Goal: Information Seeking & Learning: Find specific page/section

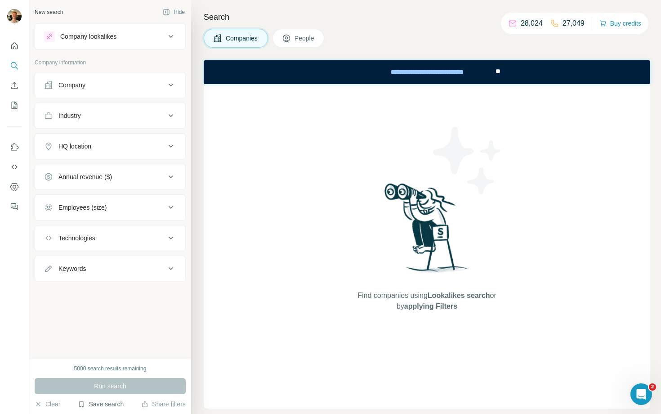
click at [95, 407] on button "Save search" at bounding box center [101, 403] width 46 height 9
click at [102, 391] on div "View my saved searches" at bounding box center [126, 388] width 95 height 18
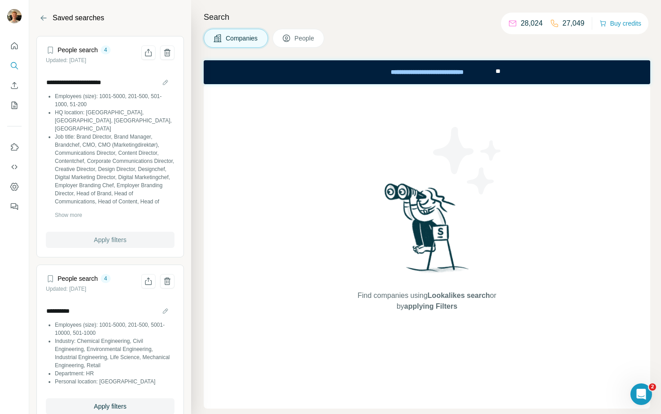
click at [123, 233] on button "Apply filters" at bounding box center [110, 240] width 129 height 16
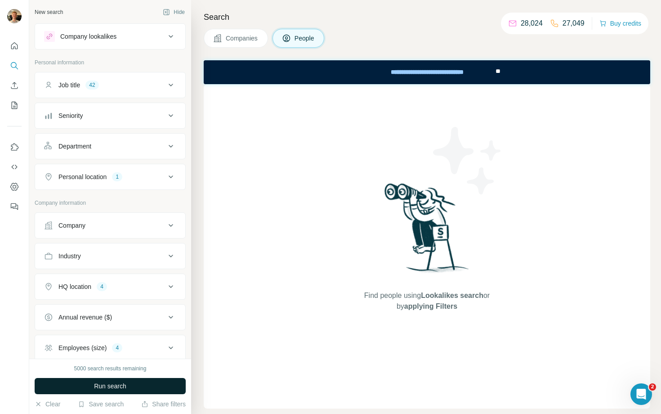
click at [78, 379] on button "Run search" at bounding box center [110, 386] width 151 height 16
click at [138, 85] on div "Job title 42" at bounding box center [104, 84] width 121 height 9
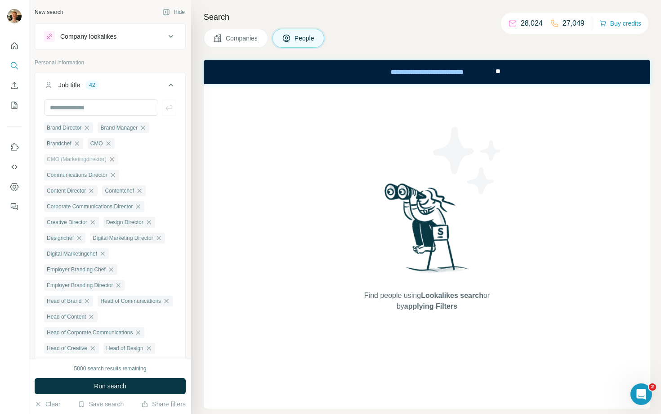
click at [114, 157] on icon "button" at bounding box center [112, 159] width 4 height 4
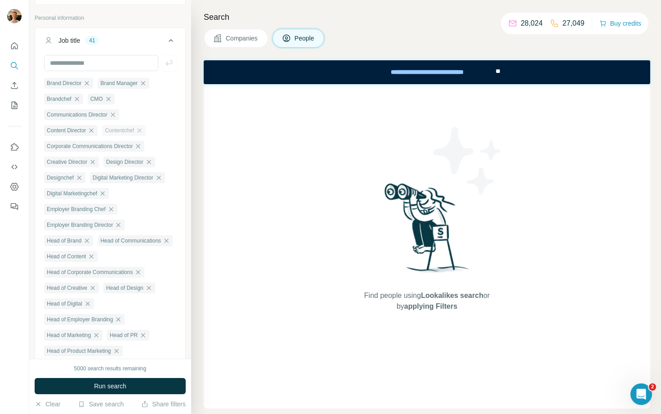
scroll to position [45, 0]
click at [116, 384] on span "Run search" at bounding box center [110, 385] width 32 height 9
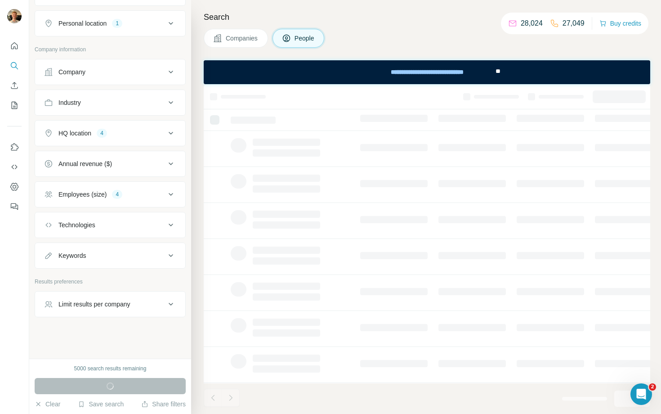
scroll to position [655, 0]
click at [123, 314] on button "Limit results per company" at bounding box center [110, 304] width 150 height 22
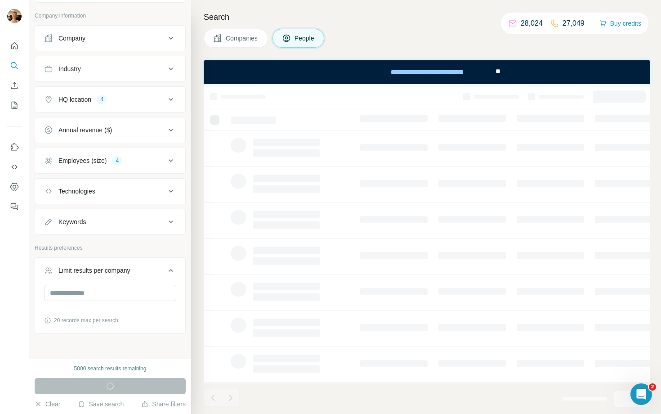
scroll to position [726, 0]
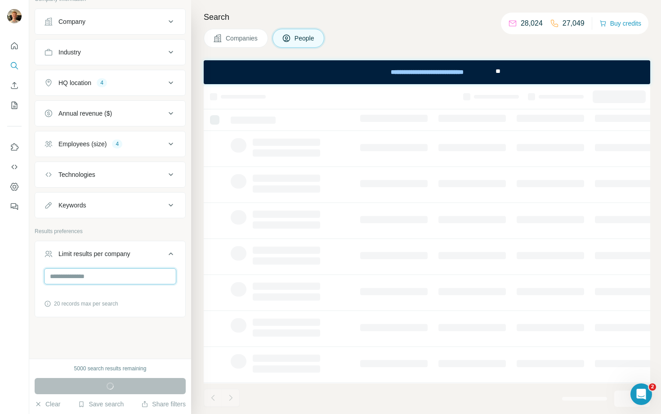
click at [111, 279] on input "number" at bounding box center [110, 276] width 132 height 16
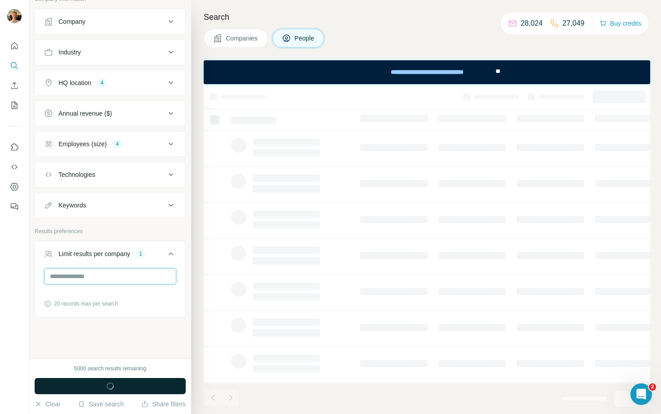
type input "*"
click at [109, 388] on icon "button" at bounding box center [110, 385] width 9 height 9
click at [168, 259] on button "Limit results per company 1" at bounding box center [110, 255] width 150 height 25
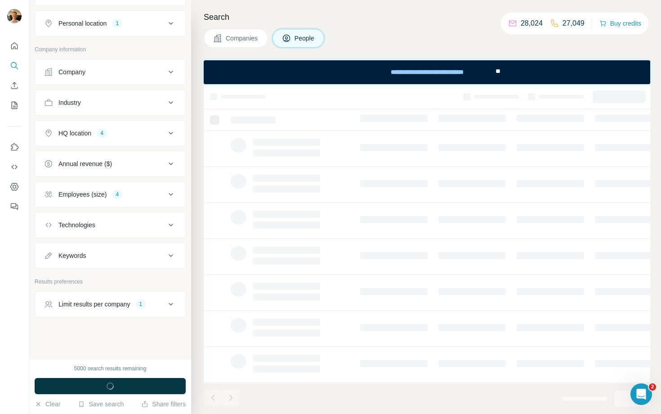
scroll to position [675, 0]
click at [145, 189] on button "Employees (size) 4" at bounding box center [110, 194] width 150 height 22
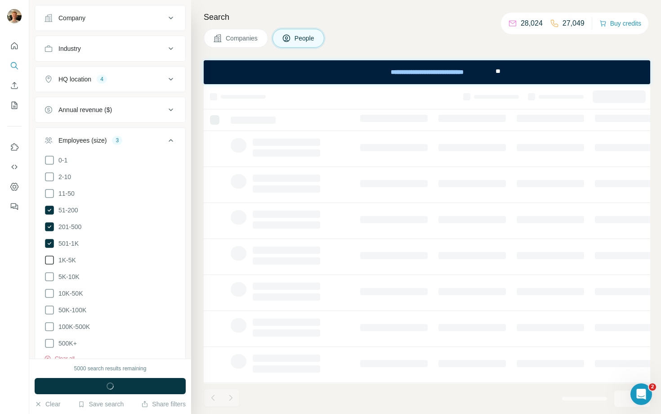
click at [53, 265] on icon at bounding box center [49, 259] width 11 height 11
click at [71, 388] on button "Run search" at bounding box center [110, 386] width 151 height 16
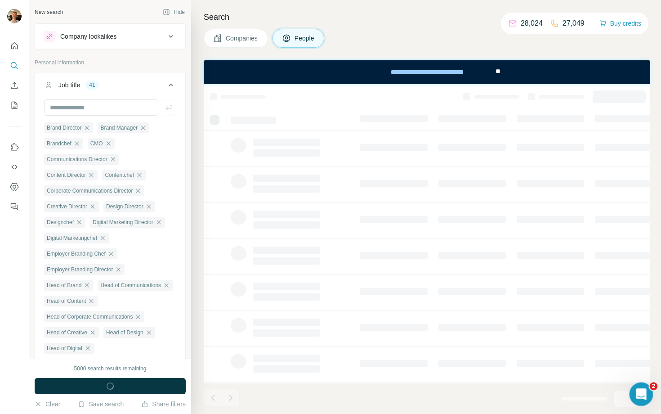
click at [637, 395] on icon "Open Intercom Messenger" at bounding box center [640, 392] width 15 height 15
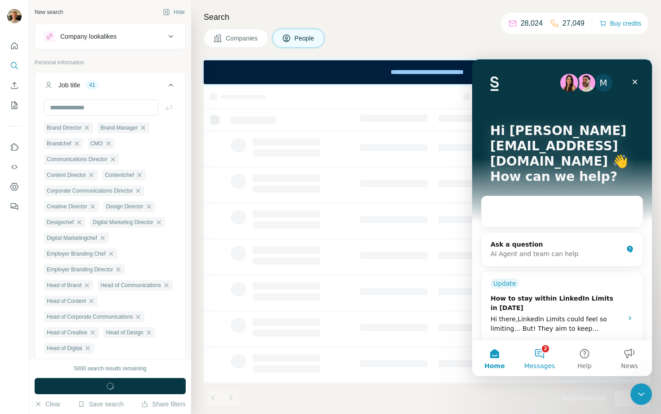
click at [549, 350] on button "2 Messages" at bounding box center [539, 358] width 45 height 36
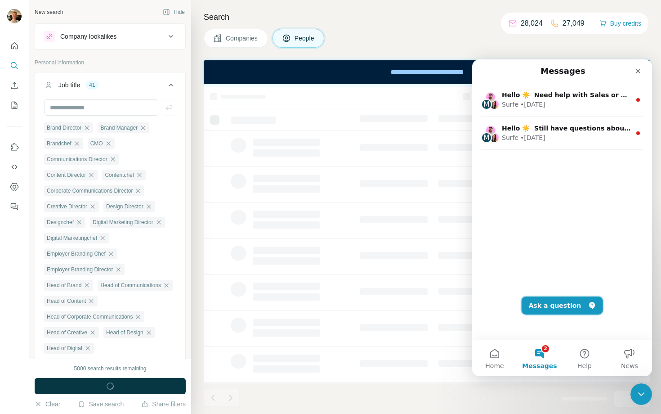
click at [569, 312] on button "Ask a question" at bounding box center [562, 305] width 81 height 18
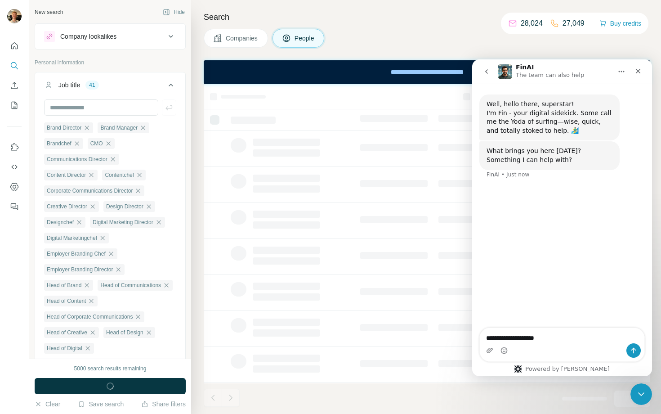
type textarea "**********"
type textarea "*********"
type textarea "**********"
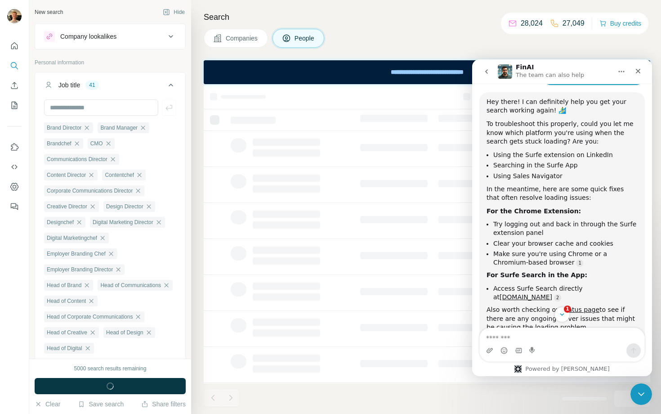
scroll to position [135, 0]
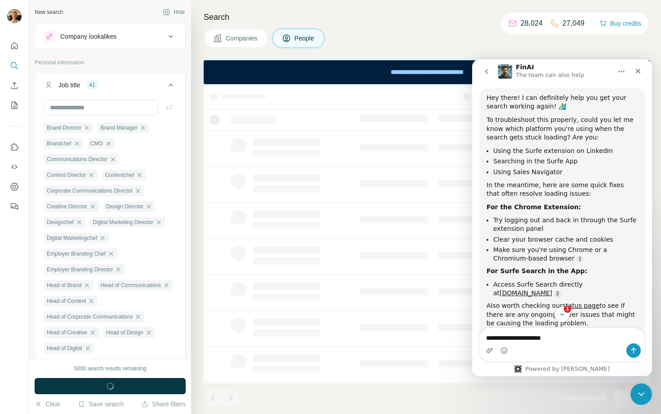
type textarea "**********"
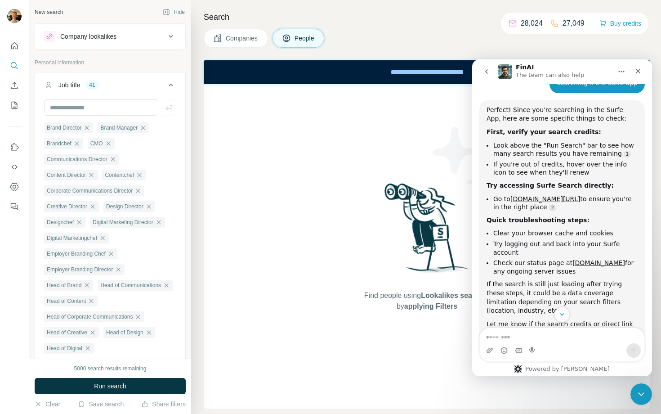
scroll to position [419, 0]
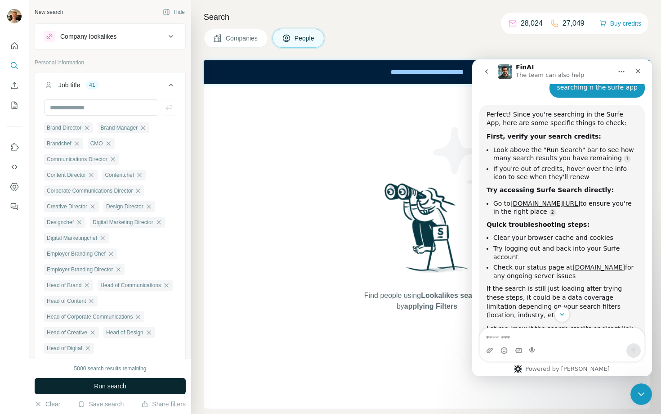
click at [104, 384] on span "Run search" at bounding box center [110, 385] width 32 height 9
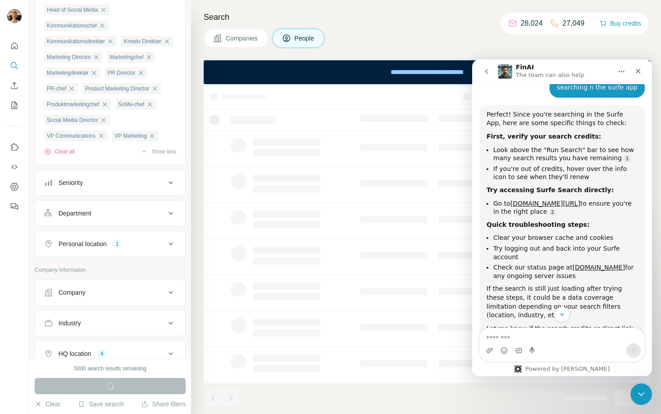
scroll to position [479, 0]
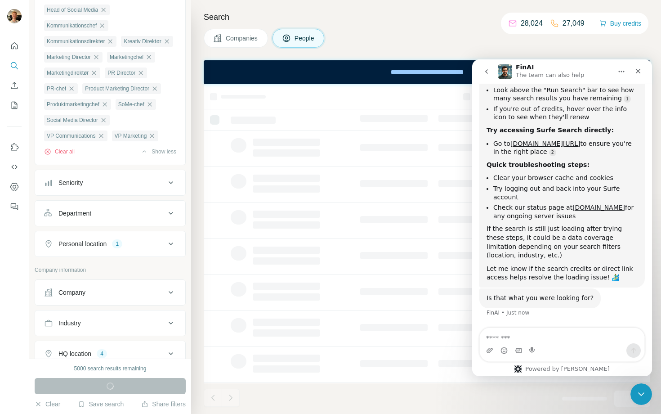
click at [225, 39] on button "Companies" at bounding box center [236, 38] width 64 height 19
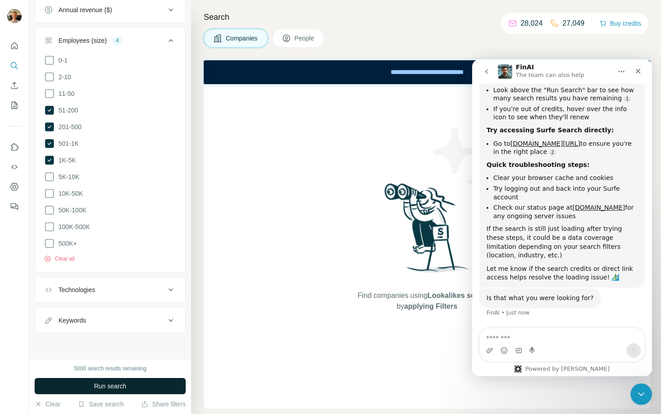
scroll to position [164, 0]
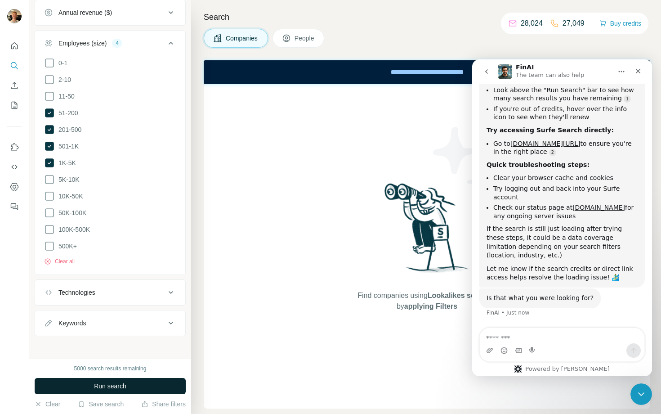
click at [127, 385] on button "Run search" at bounding box center [110, 386] width 151 height 16
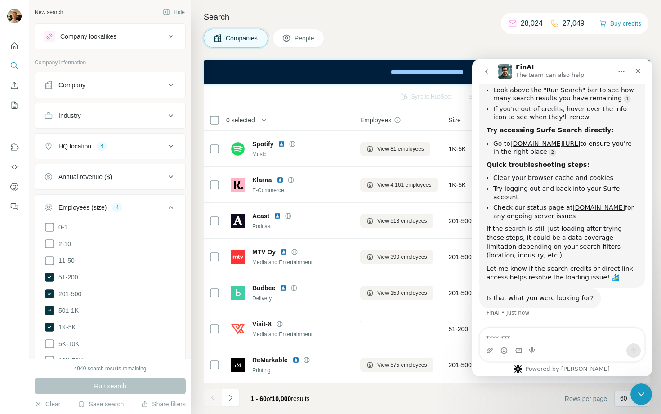
click at [340, 55] on div "Search Companies People Sync to HubSpot Add to list Download as CSV View employ…" at bounding box center [426, 207] width 470 height 414
click at [636, 72] on icon "Close" at bounding box center [638, 71] width 5 height 5
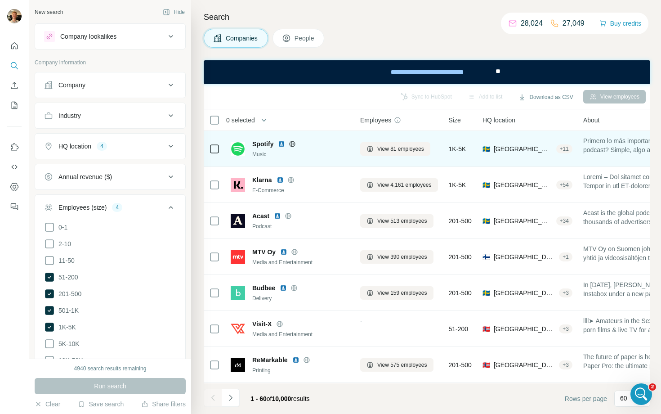
scroll to position [479, 0]
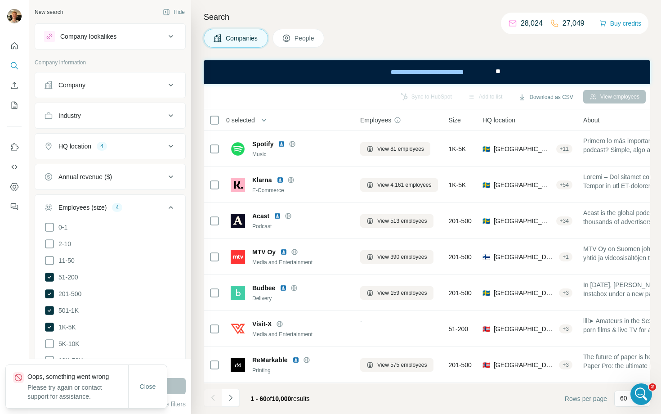
click at [304, 33] on button "People" at bounding box center [298, 38] width 52 height 19
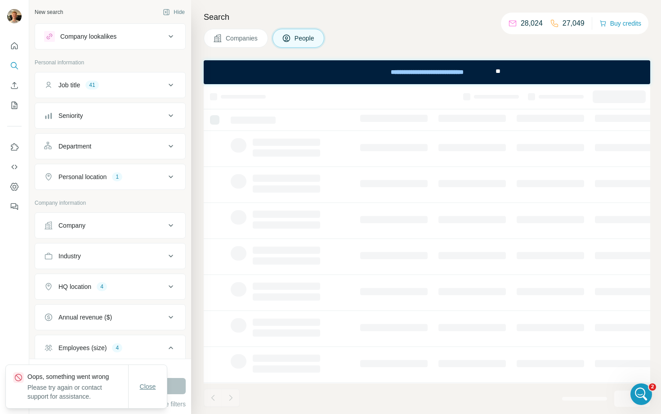
click at [150, 391] on button "Close" at bounding box center [148, 386] width 29 height 16
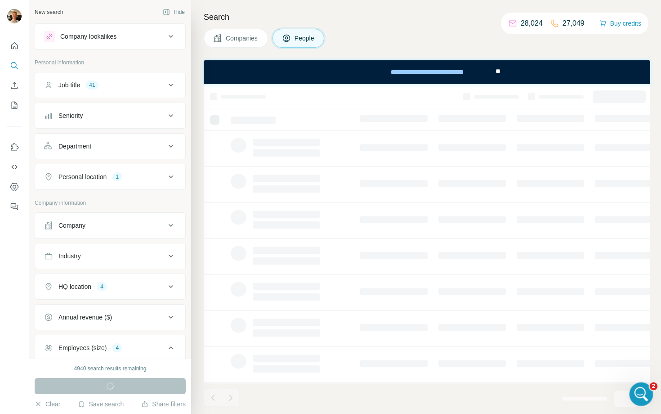
click at [634, 386] on div "Open Intercom Messenger" at bounding box center [640, 393] width 30 height 30
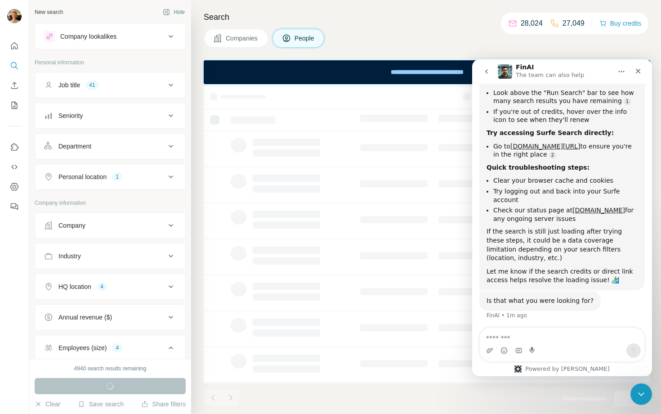
scroll to position [479, 0]
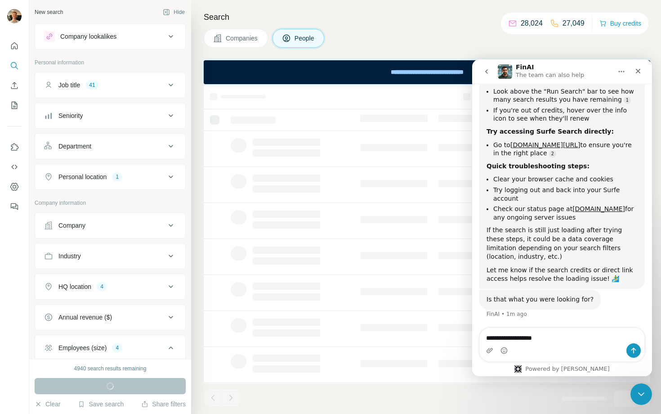
type textarea "**********"
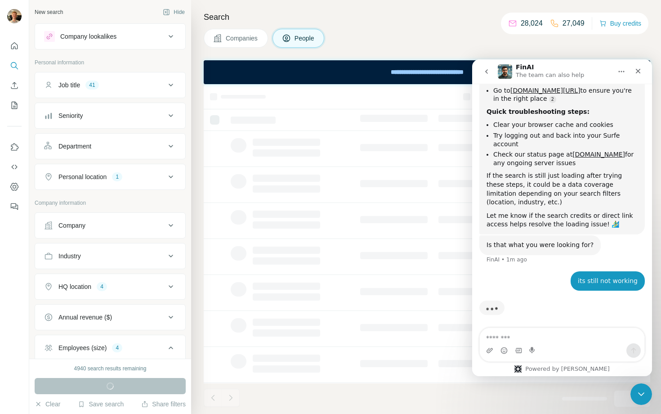
scroll to position [535, 0]
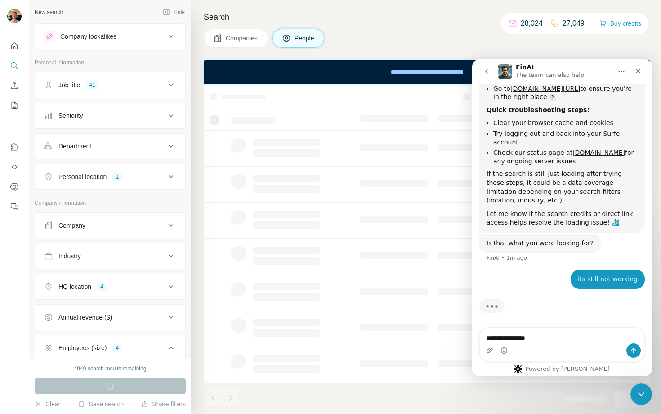
type textarea "**********"
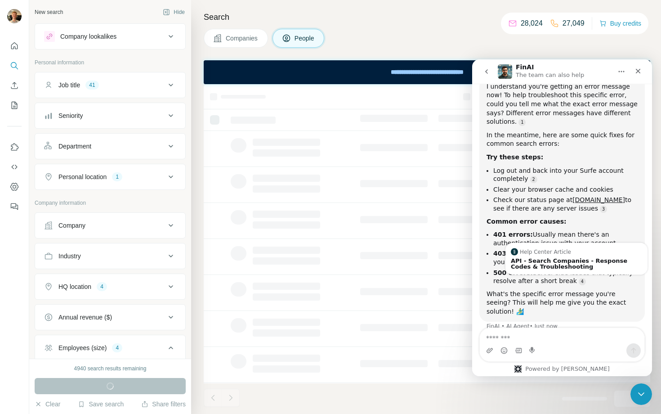
scroll to position [770, 0]
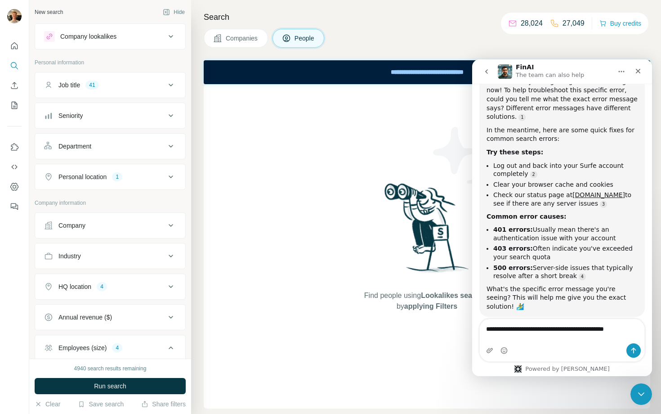
type textarea "**********"
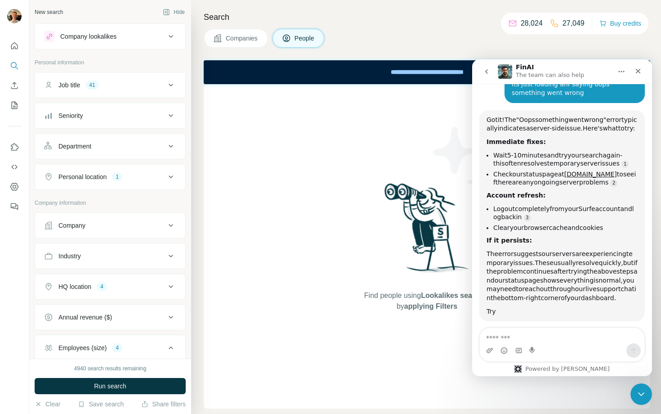
scroll to position [1032, 0]
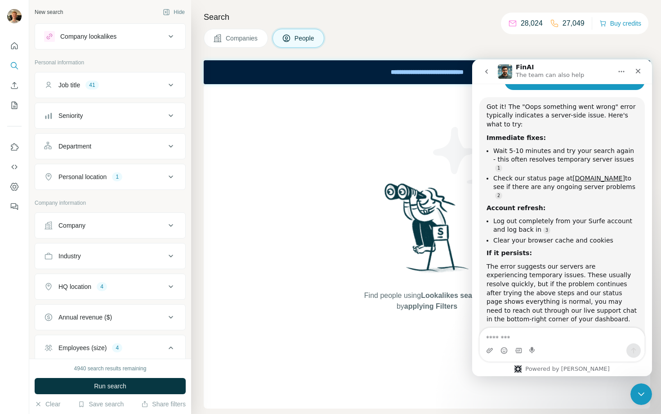
click at [17, 15] on img at bounding box center [14, 16] width 14 height 14
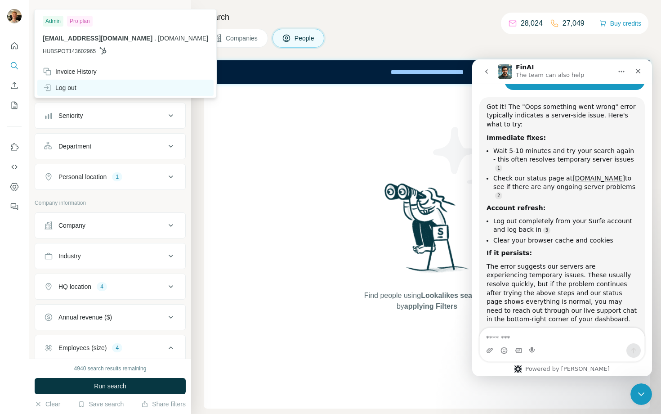
click at [61, 86] on div "Log out" at bounding box center [60, 87] width 34 height 9
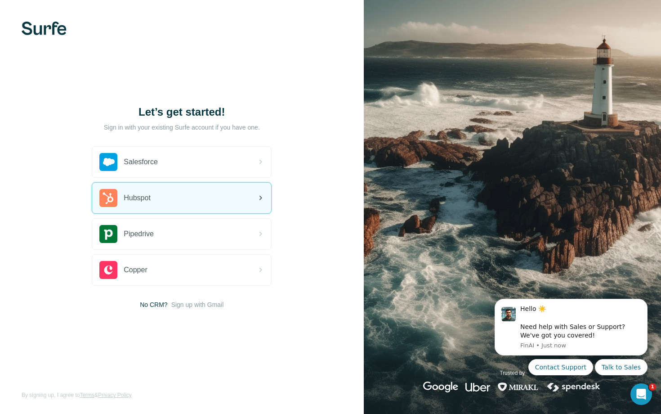
click at [219, 201] on div "Hubspot" at bounding box center [181, 198] width 179 height 31
